Goal: Information Seeking & Learning: Learn about a topic

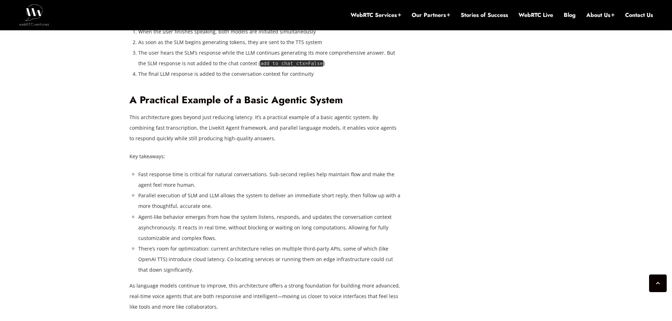
scroll to position [1805, 0]
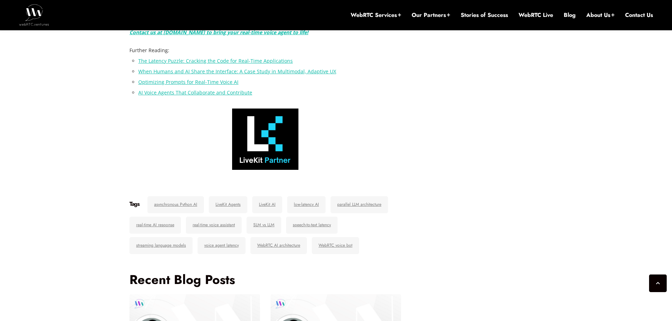
scroll to position [2628, 0]
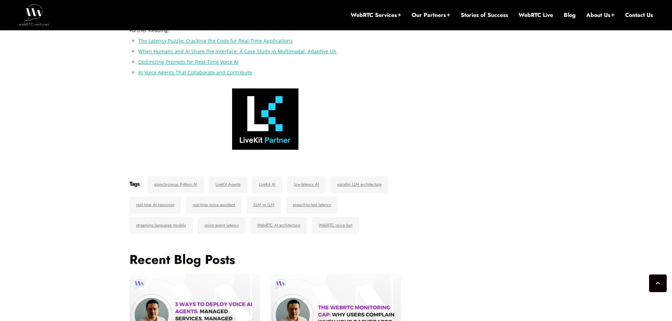
drag, startPoint x: 316, startPoint y: 160, endPoint x: 283, endPoint y: 160, distance: 32.8
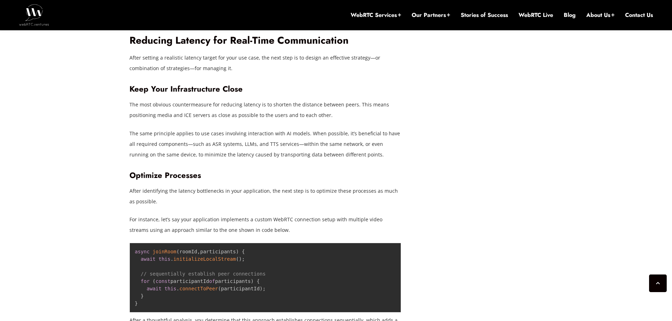
scroll to position [1640, 0]
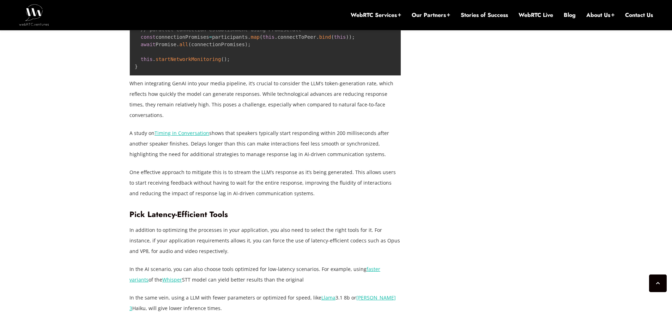
scroll to position [1992, 0]
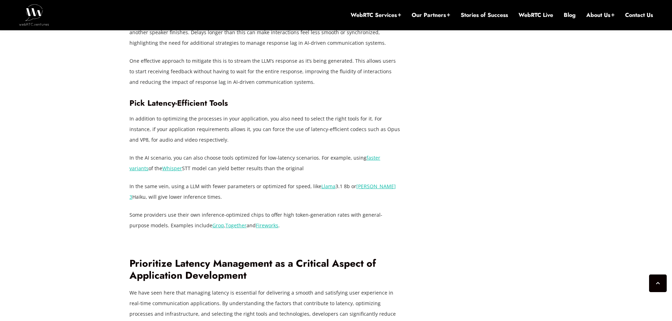
scroll to position [2110, 0]
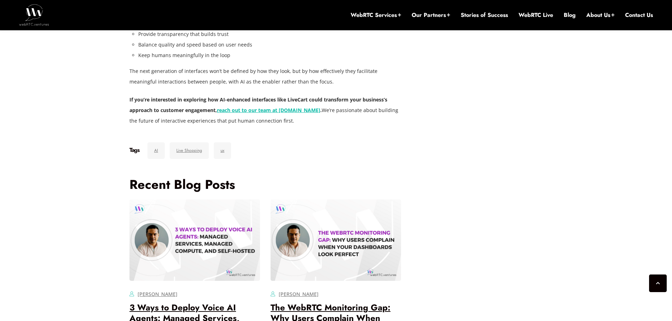
scroll to position [2697, 0]
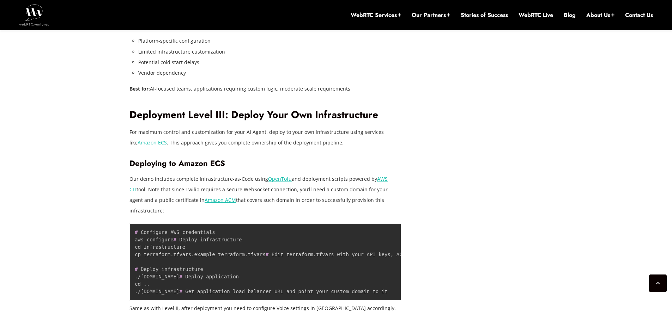
scroll to position [3403, 0]
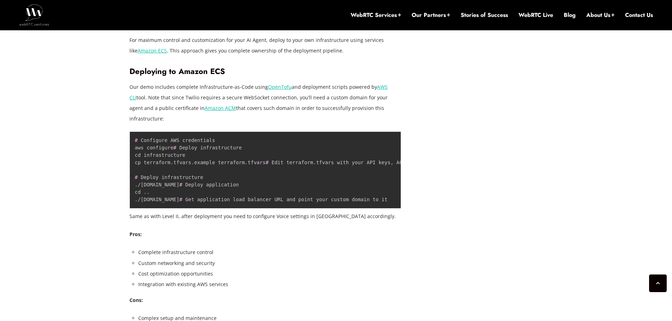
drag, startPoint x: 138, startPoint y: 193, endPoint x: 201, endPoint y: 193, distance: 62.8
copy li "Potential cold start delays"
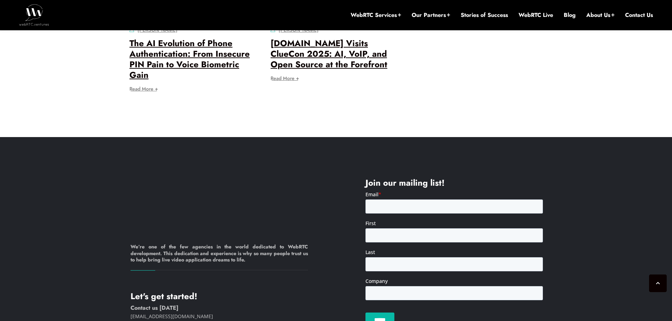
scroll to position [4343, 0]
